Goal: Information Seeking & Learning: Learn about a topic

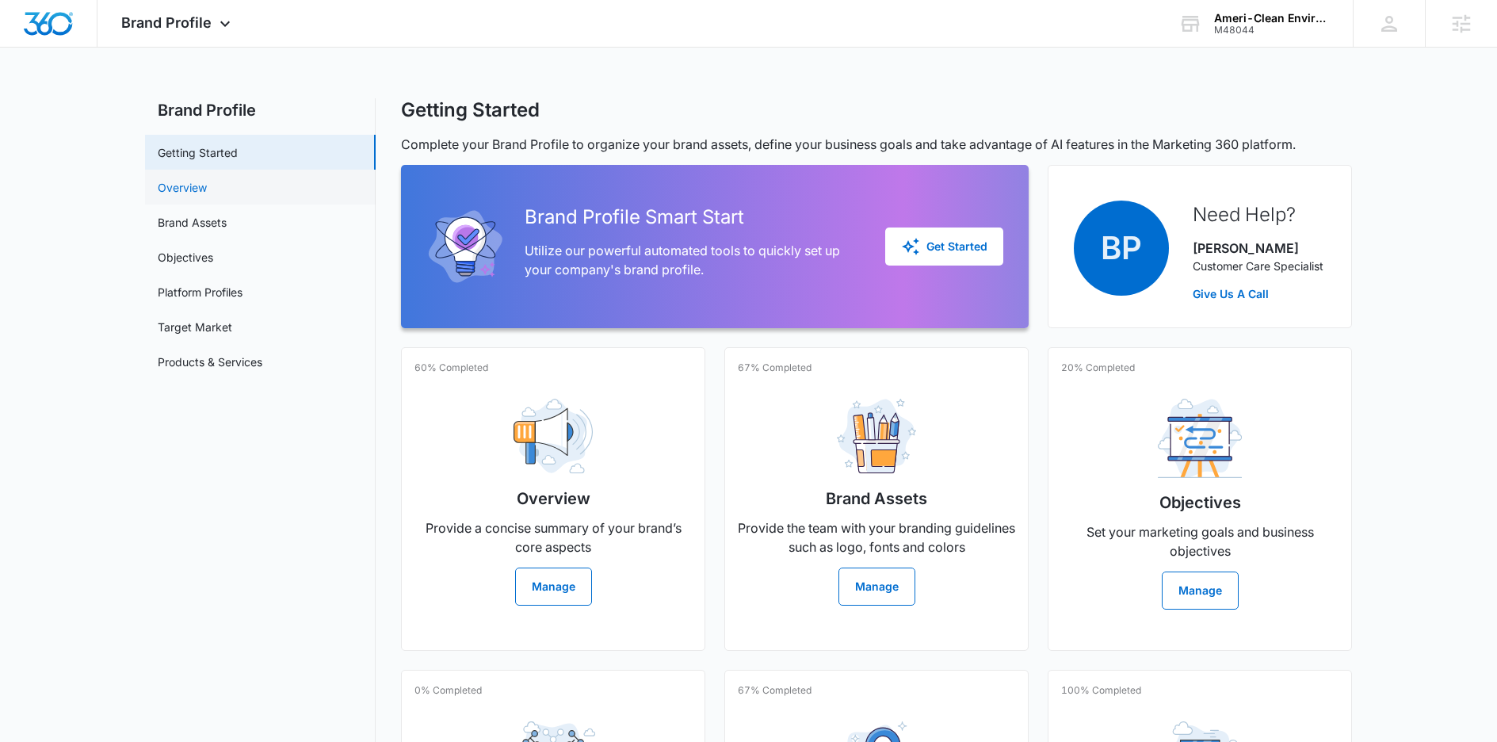
click at [189, 179] on link "Overview" at bounding box center [182, 187] width 49 height 17
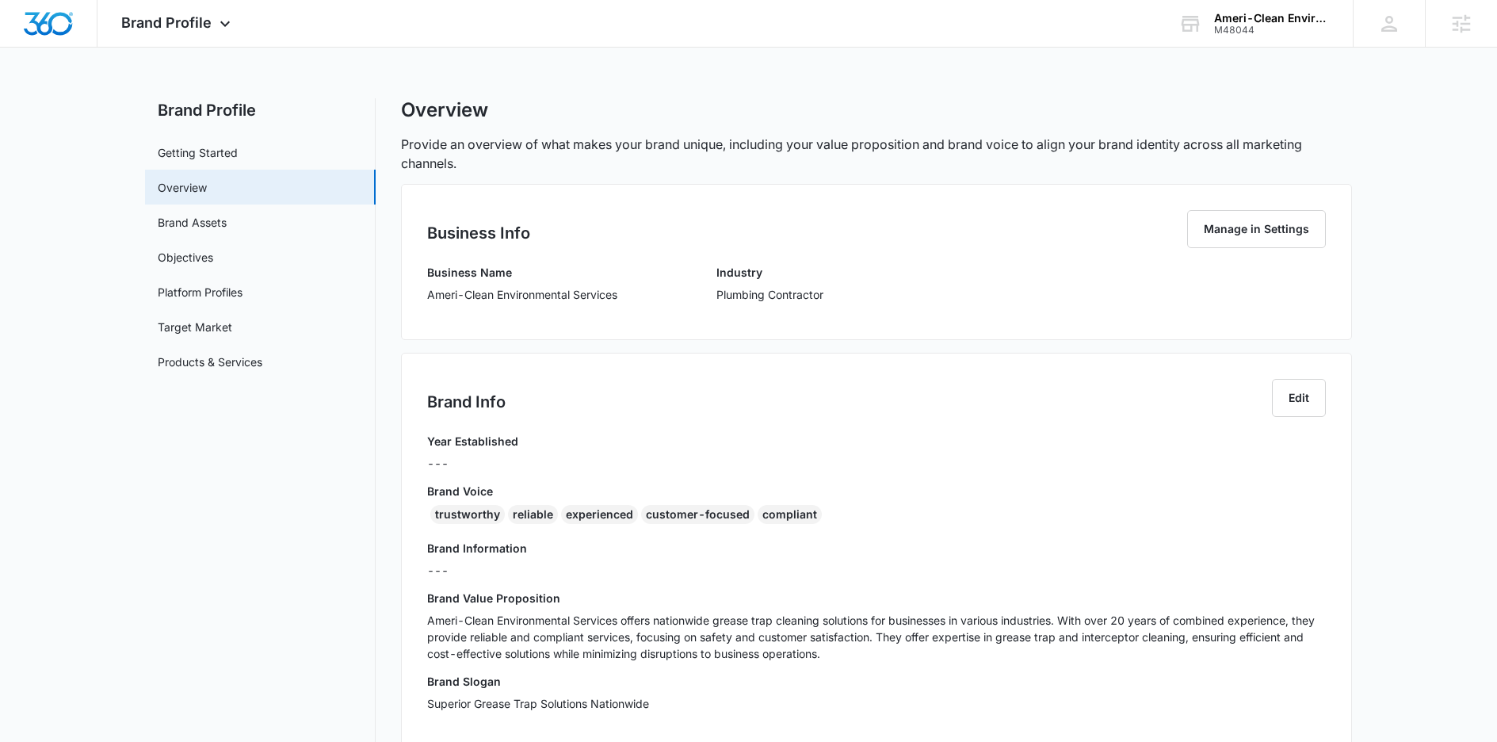
click at [537, 294] on p "Ameri-Clean Environmental Services" at bounding box center [522, 294] width 190 height 17
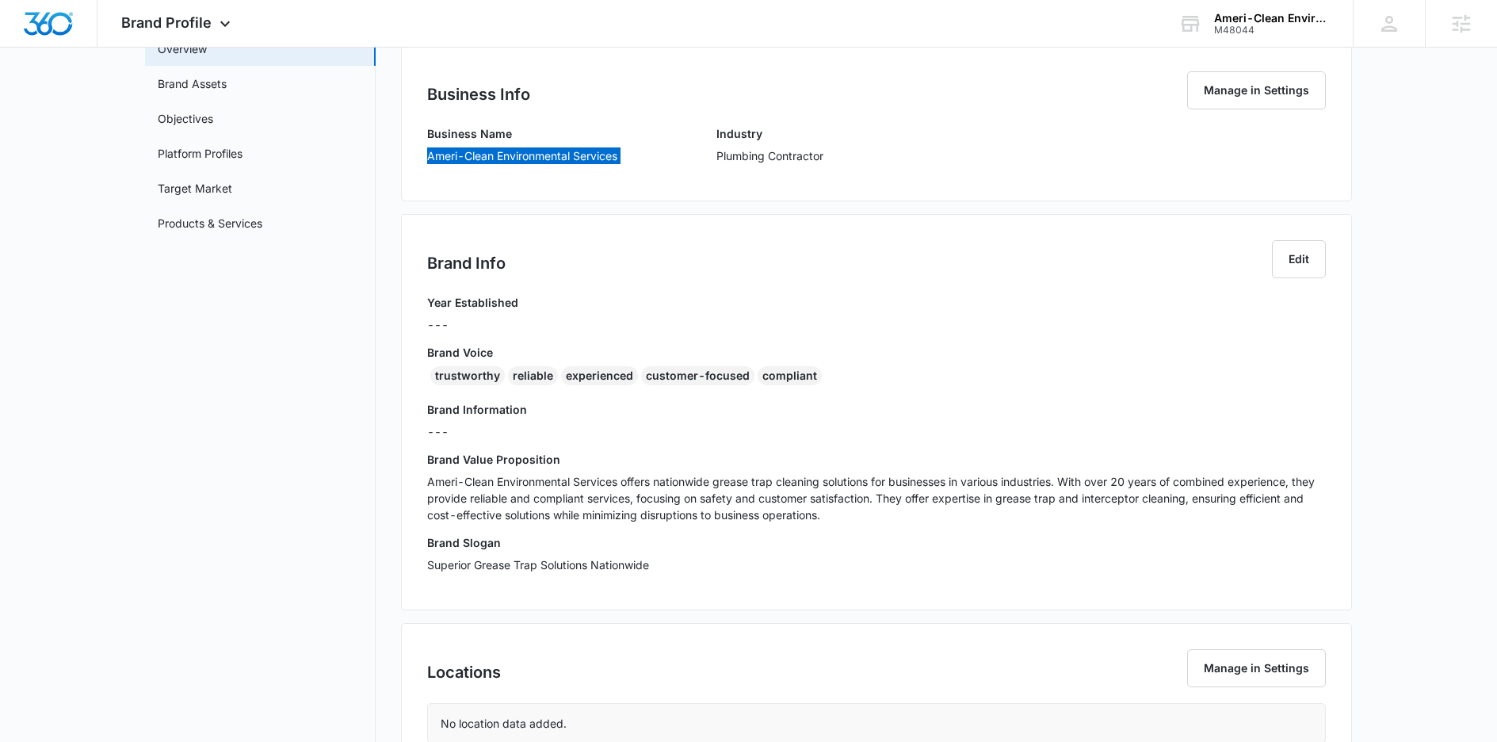
scroll to position [345, 0]
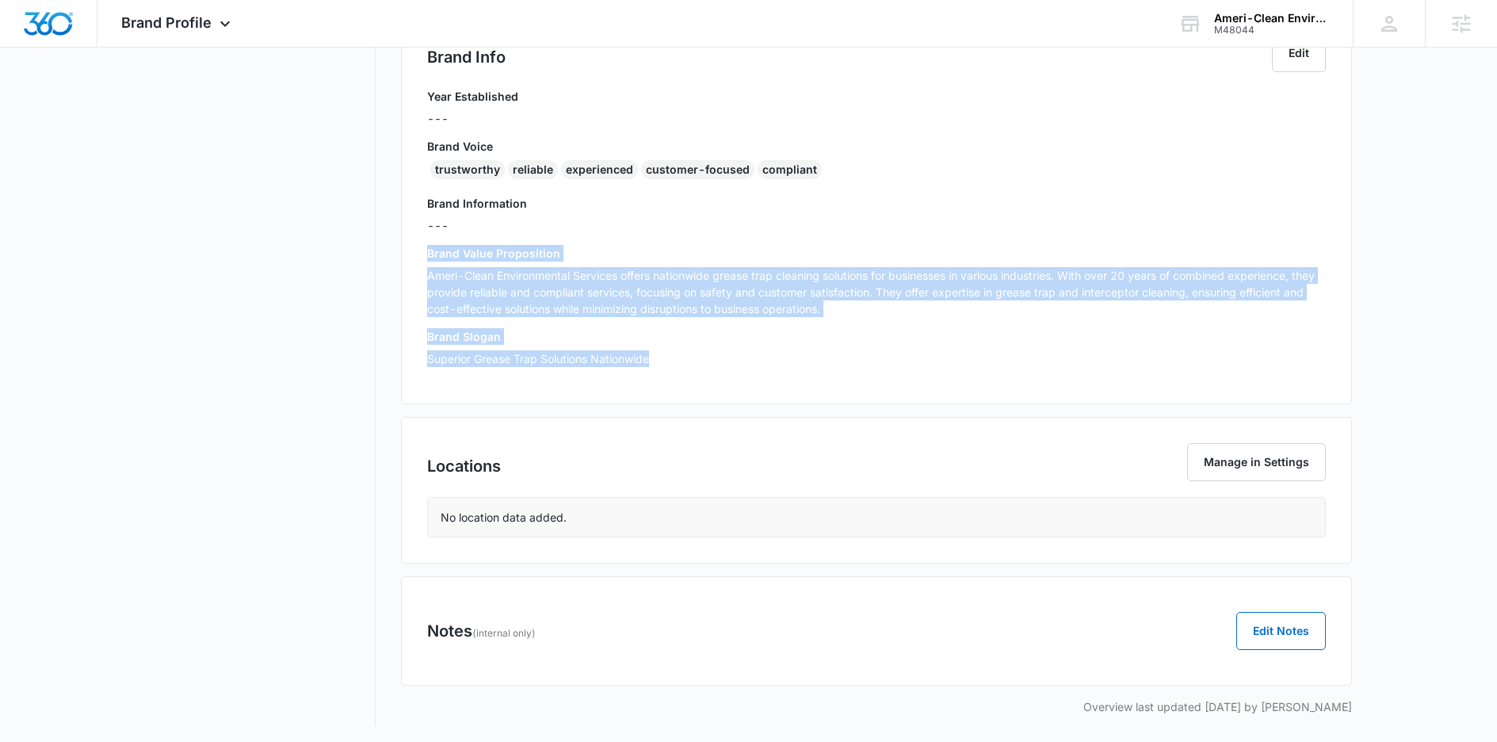
drag, startPoint x: 654, startPoint y: 360, endPoint x: 399, endPoint y: 259, distance: 274.3
click at [399, 259] on div "Brand Profile Getting Started Overview Brand Assets Objectives Platform Profile…" at bounding box center [748, 240] width 1207 height 972
copy div "Brand Value Proposition Ameri-Clean Environmental Services offers nationwide gr…"
click at [880, 144] on h3 "Brand Voice" at bounding box center [876, 146] width 899 height 17
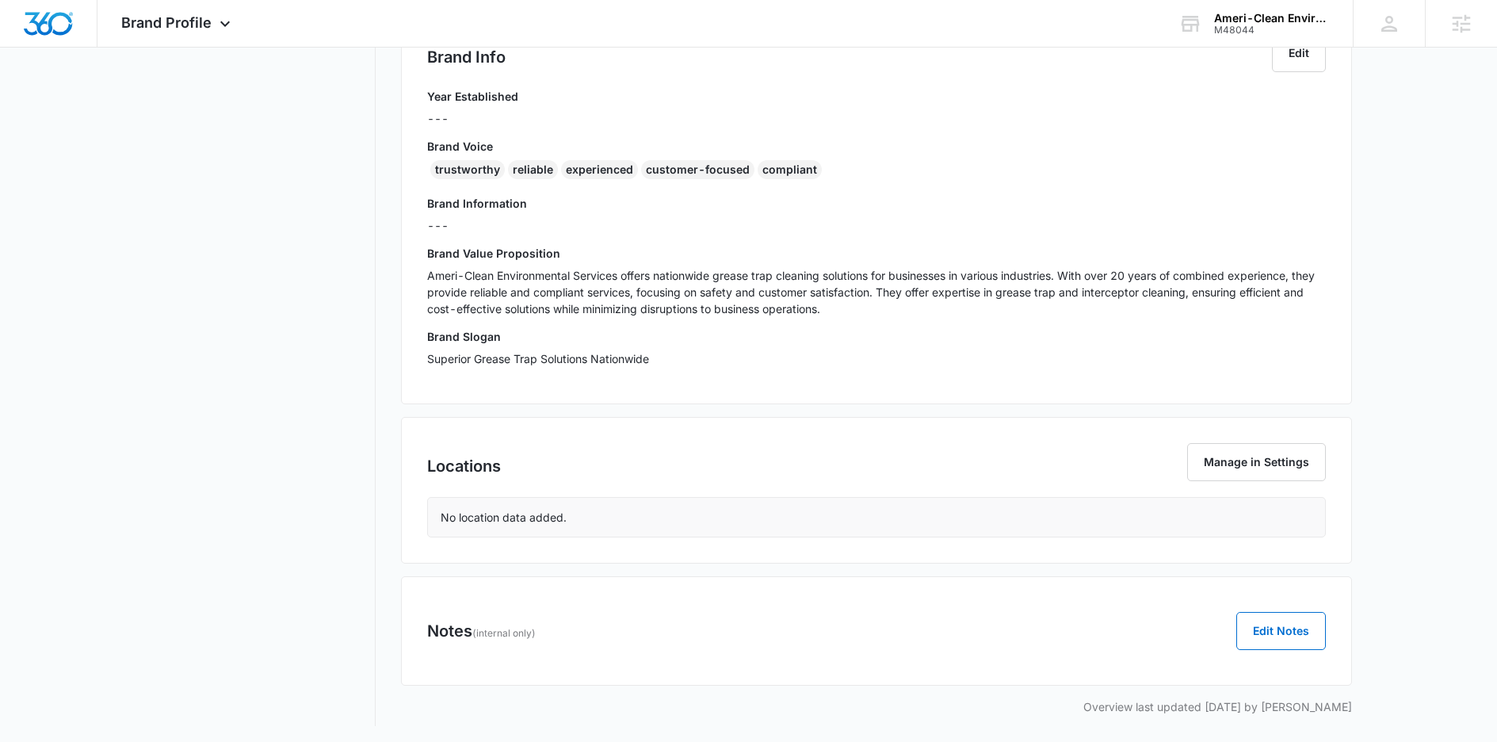
click at [856, 158] on div "Brand Voice trustworthy reliable experienced customer-focused compliant" at bounding box center [876, 162] width 899 height 48
drag, startPoint x: 847, startPoint y: 171, endPoint x: 421, endPoint y: 174, distance: 426.3
click at [421, 174] on div "Brand Info Edit Year Established --- Brand Voice trustworthy reliable experienc…" at bounding box center [876, 206] width 951 height 396
copy div "trustworthy reliable experienced customer-focused compliant"
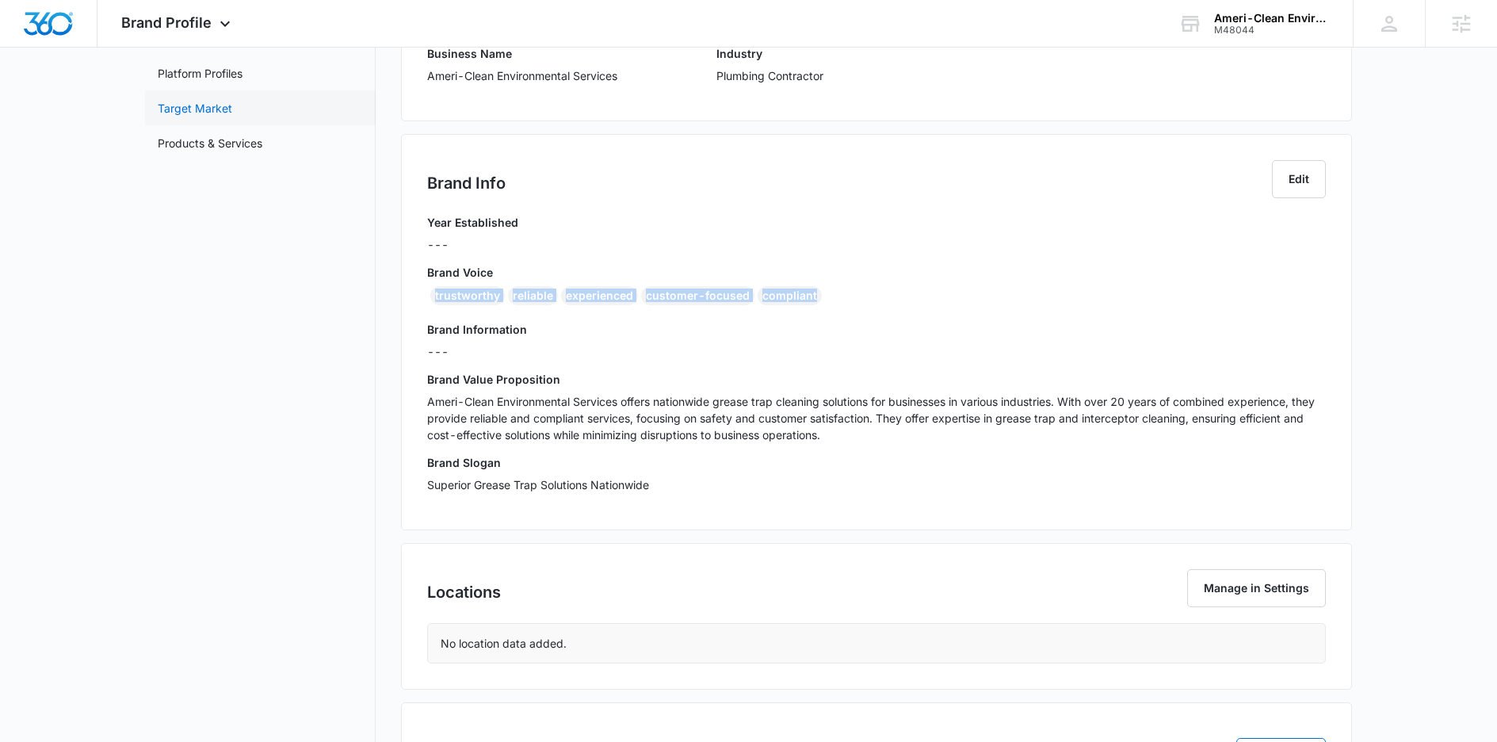
scroll to position [0, 0]
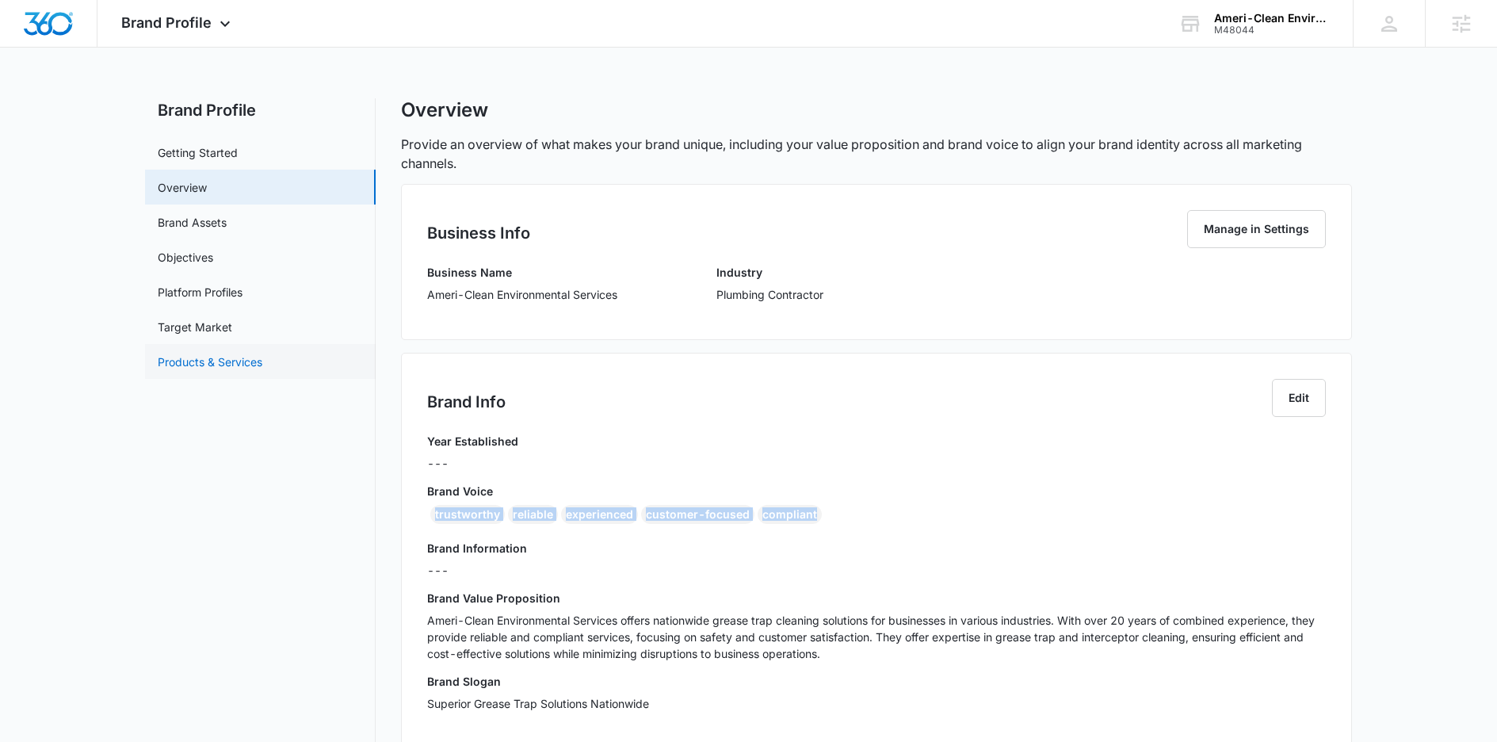
click at [223, 368] on link "Products & Services" at bounding box center [210, 361] width 105 height 17
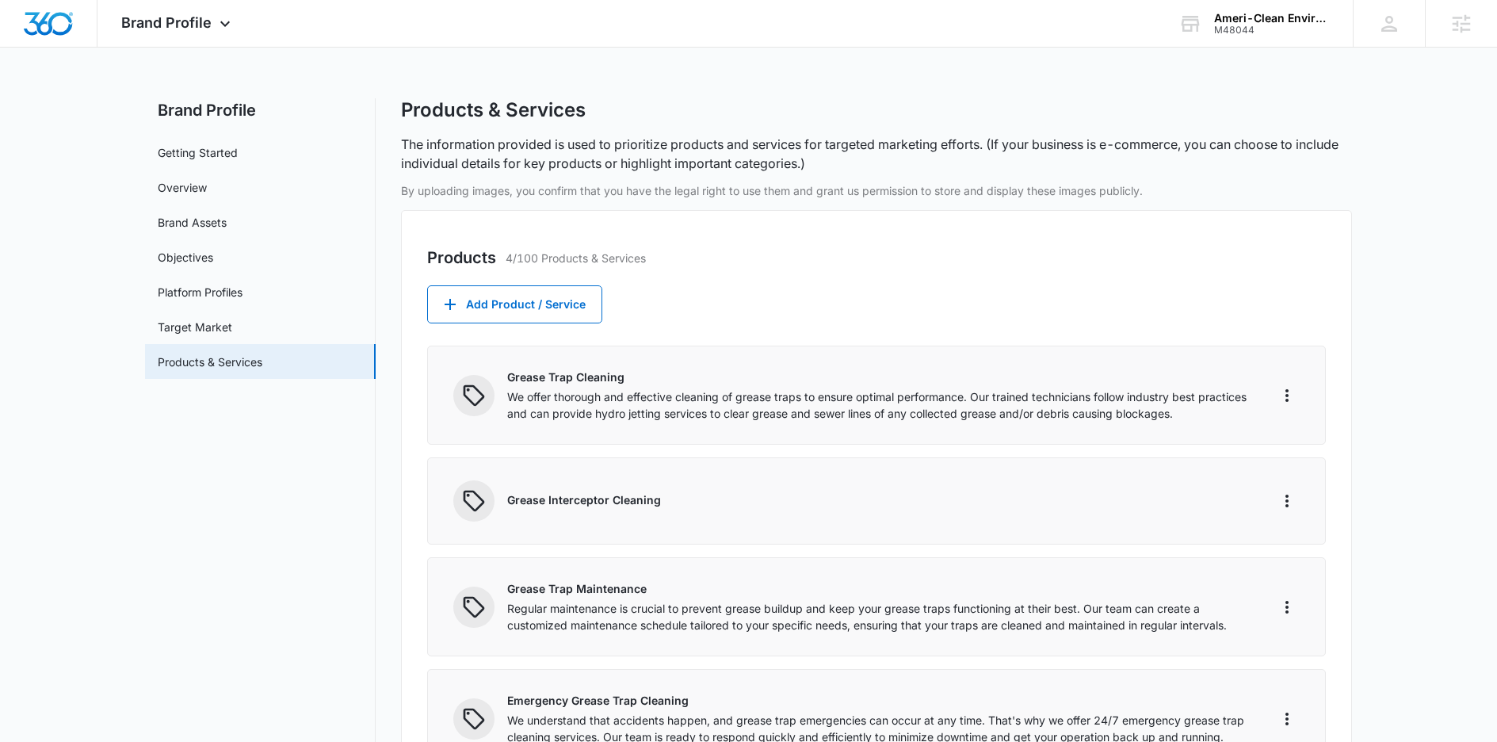
click at [494, 387] on span at bounding box center [473, 395] width 41 height 41
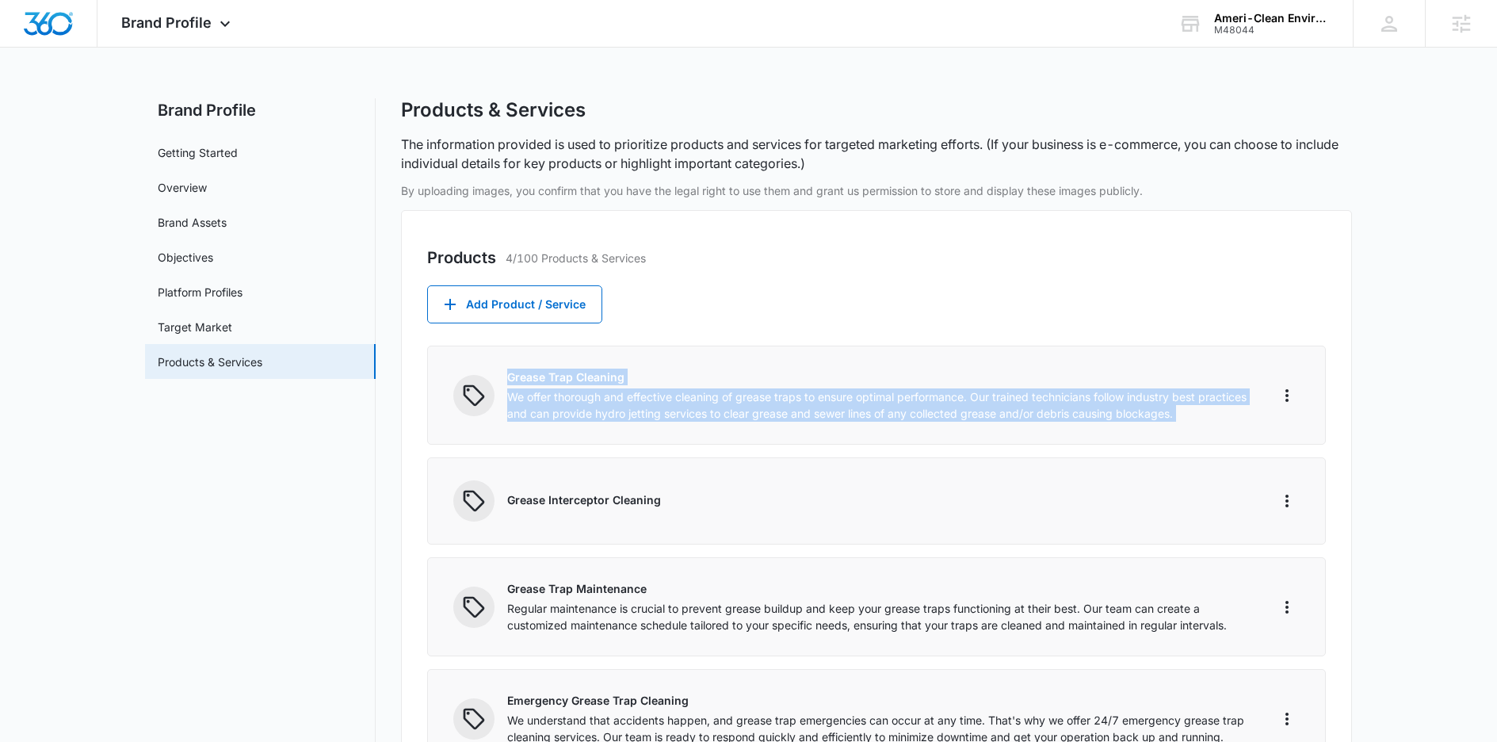
scroll to position [246, 0]
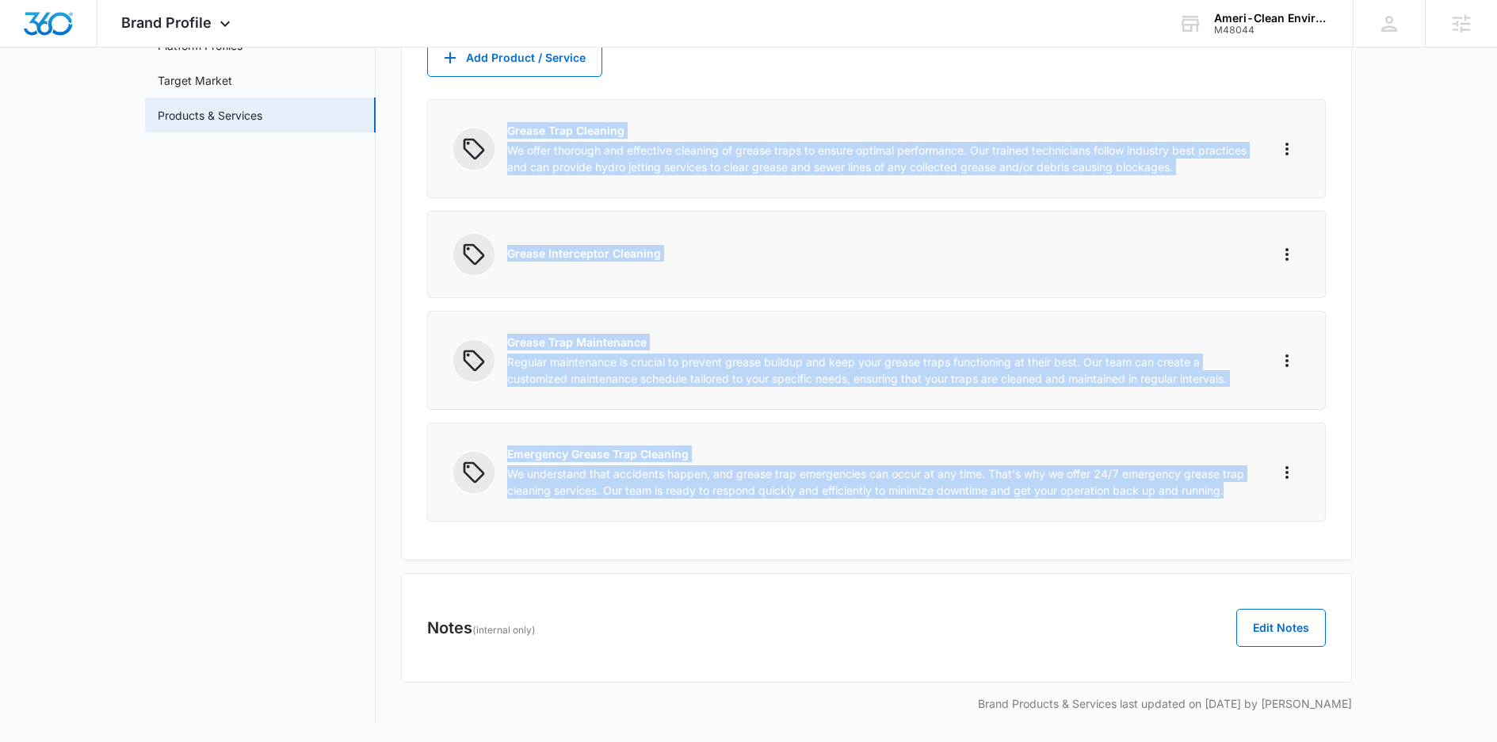
drag, startPoint x: 504, startPoint y: 377, endPoint x: 1256, endPoint y: 487, distance: 760.0
click at [1256, 487] on div "Products 4/100 Products & Services Add Product / Service Grease Trap Cleaning W…" at bounding box center [876, 262] width 951 height 597
copy div "Grease Trap Cleaning We offer thorough and effective cleaning of grease traps t…"
click at [232, 75] on link "Target Market" at bounding box center [195, 80] width 74 height 17
